Goal: Transaction & Acquisition: Book appointment/travel/reservation

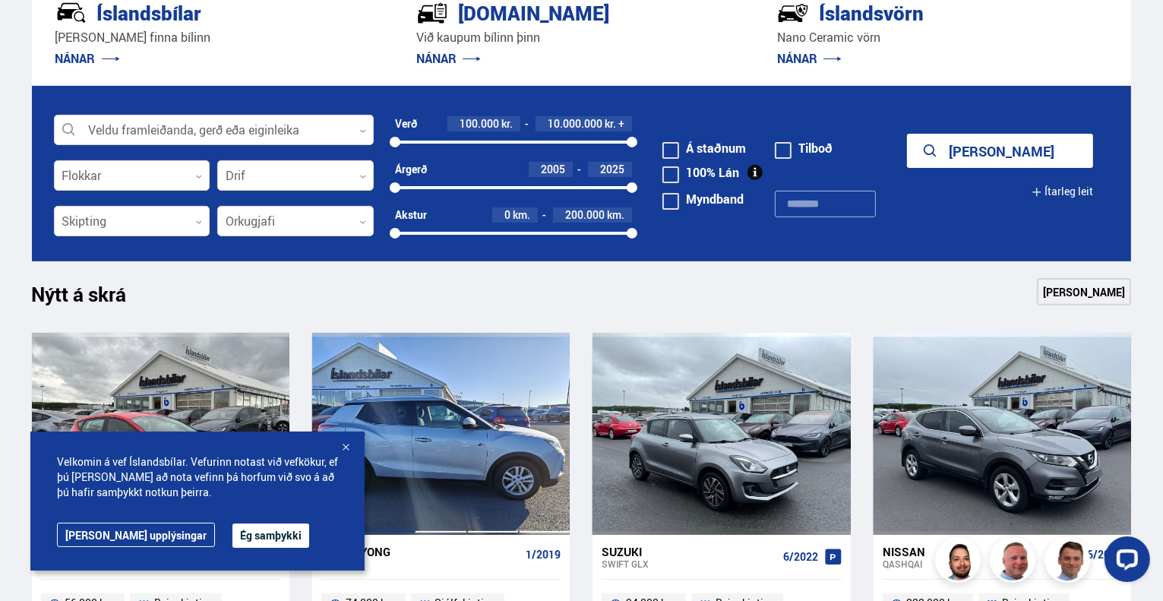
scroll to position [380, 0]
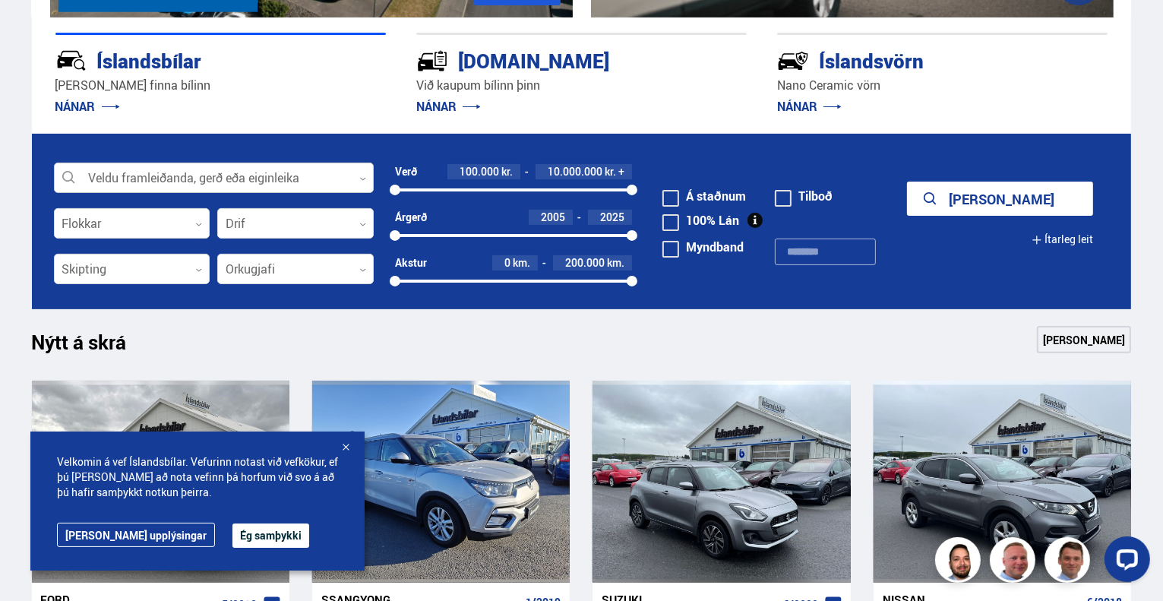
click at [352, 176] on div at bounding box center [214, 178] width 320 height 30
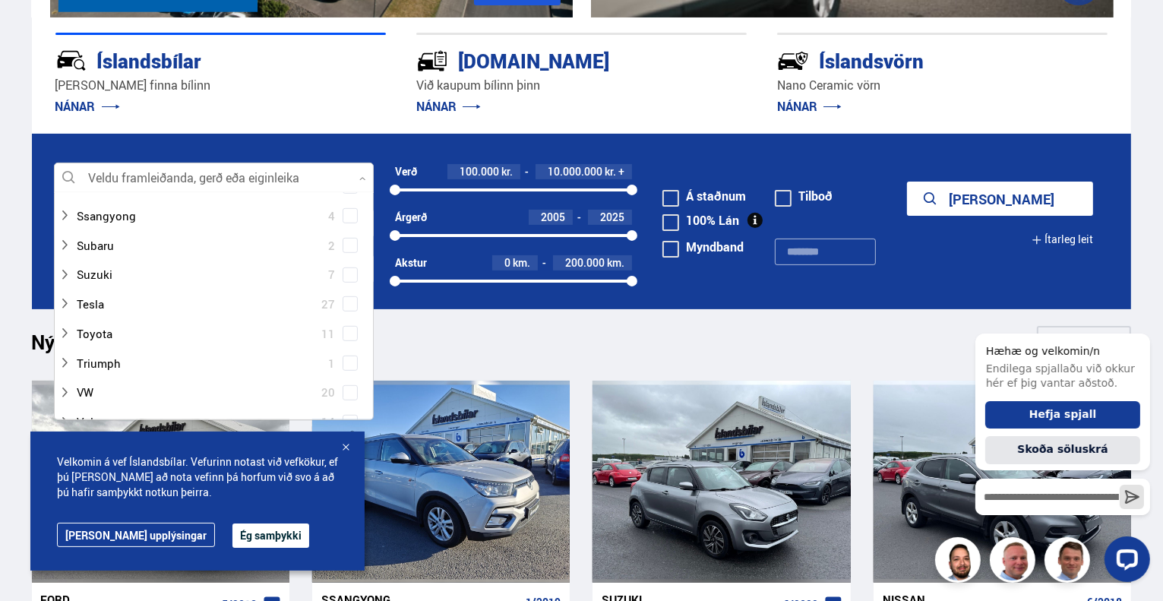
scroll to position [987, 0]
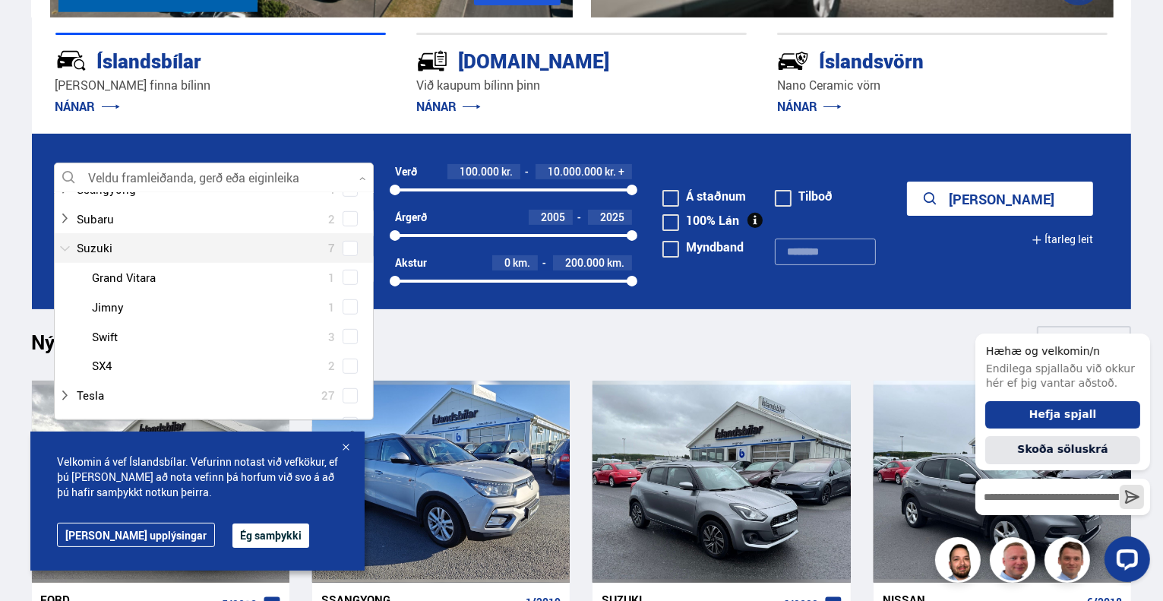
click at [115, 250] on div at bounding box center [198, 248] width 280 height 22
click at [133, 273] on div at bounding box center [229, 278] width 280 height 22
click at [136, 276] on div at bounding box center [229, 278] width 280 height 22
click at [349, 276] on span at bounding box center [350, 277] width 6 height 6
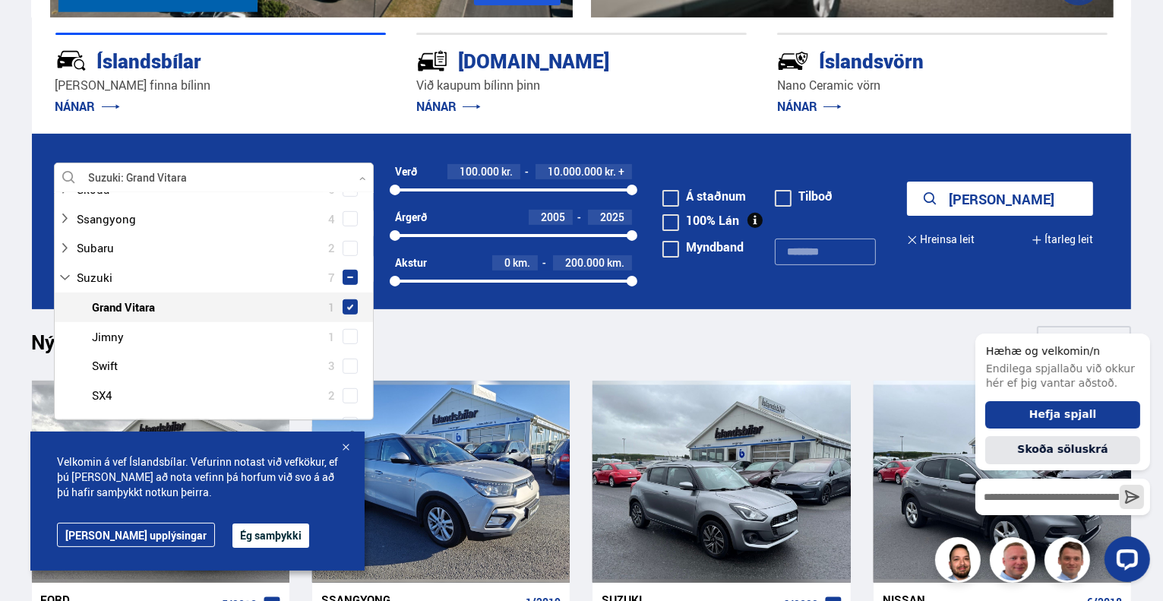
scroll to position [1017, 0]
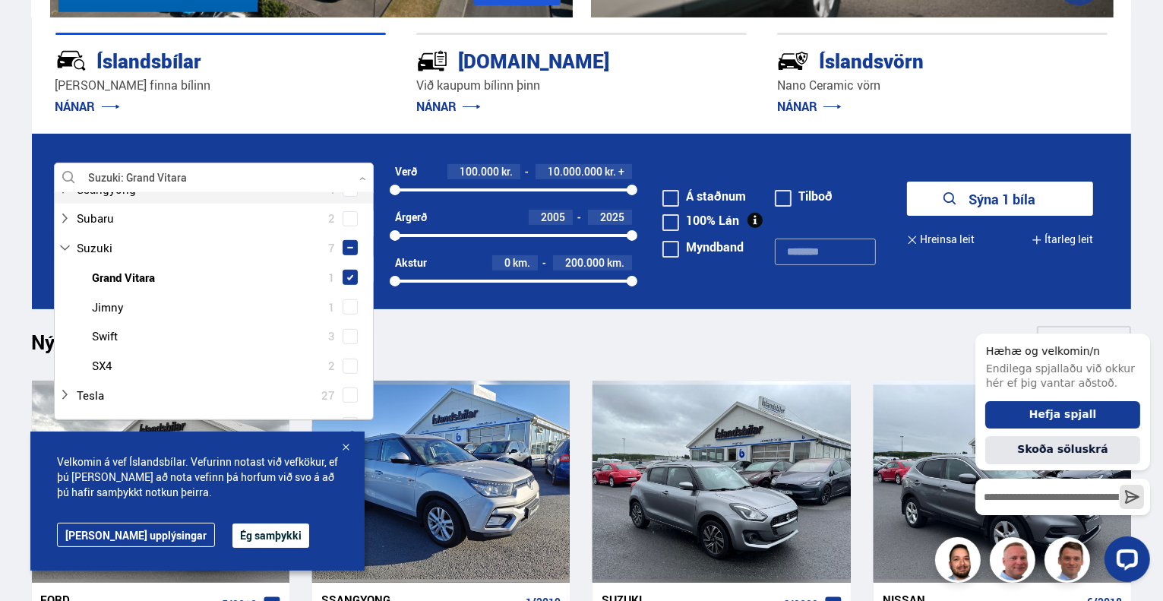
click at [353, 173] on div at bounding box center [214, 178] width 320 height 30
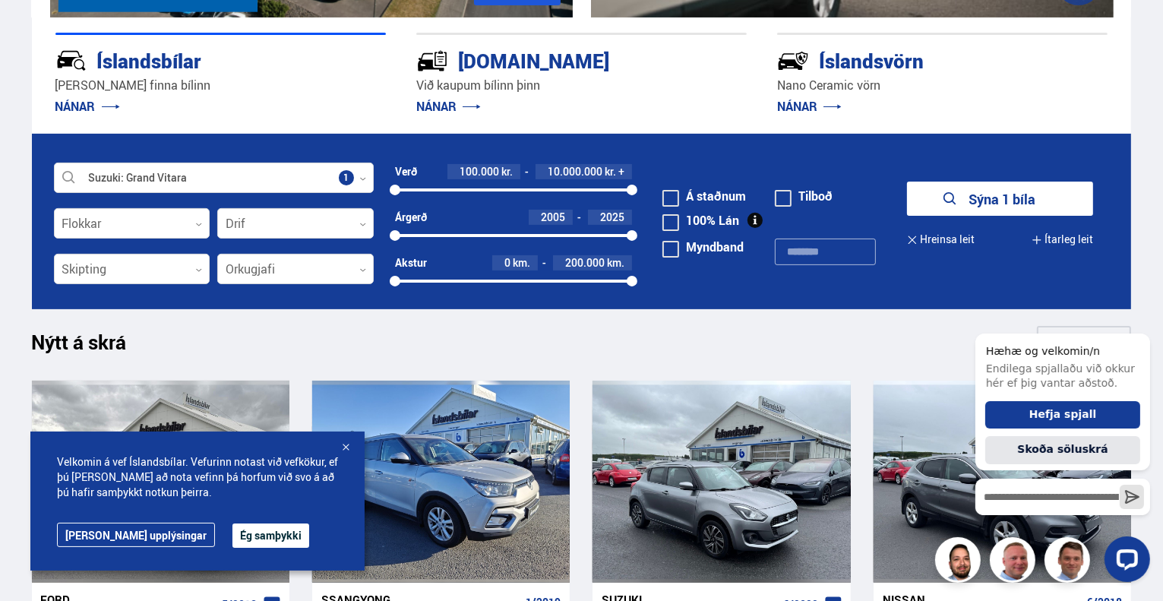
click at [990, 197] on button "Sýna 1 bíla" at bounding box center [1000, 199] width 186 height 34
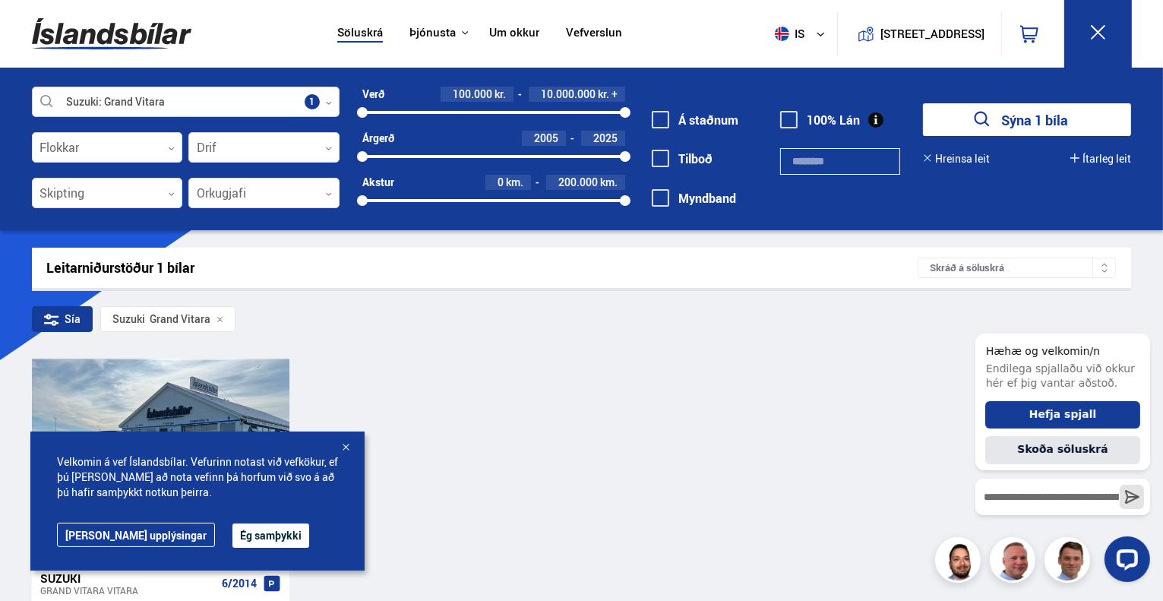
click at [332, 103] on div at bounding box center [186, 102] width 308 height 30
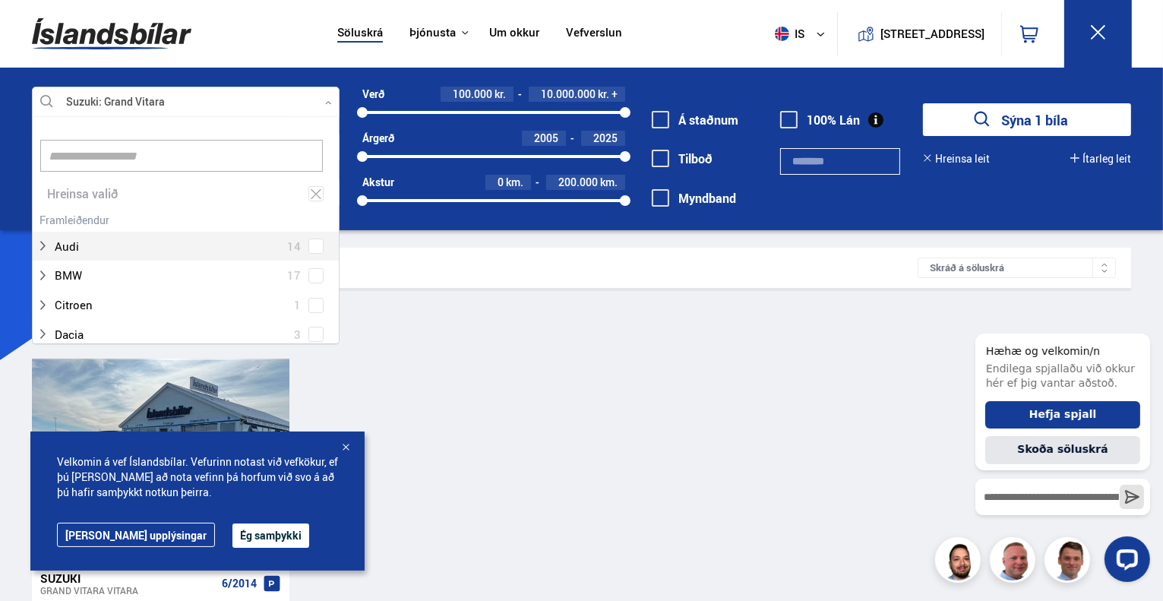
scroll to position [226, 303]
click at [310, 192] on icon at bounding box center [316, 194] width 14 height 14
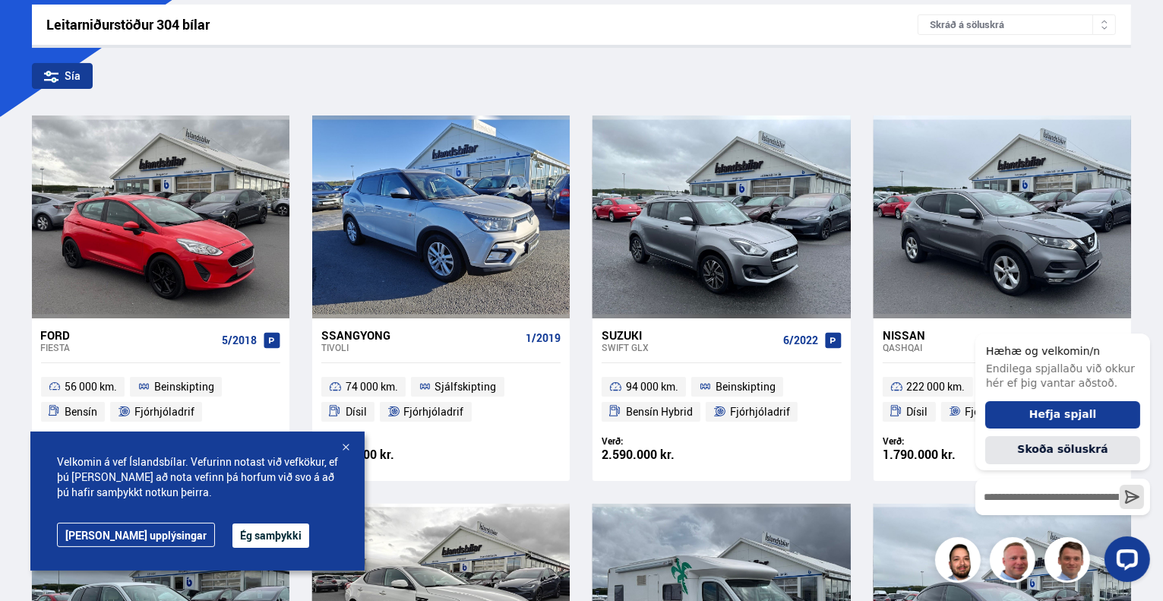
scroll to position [304, 0]
